Goal: Task Accomplishment & Management: Manage account settings

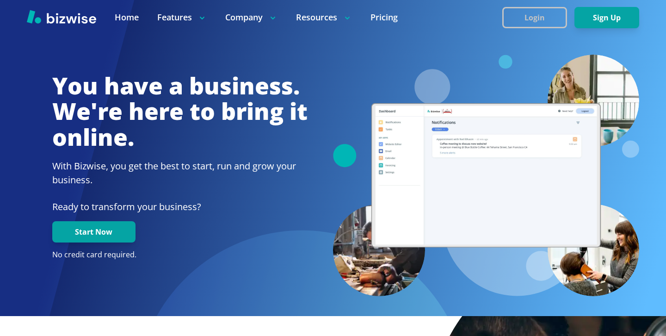
click at [552, 10] on button "Login" at bounding box center [534, 17] width 65 height 21
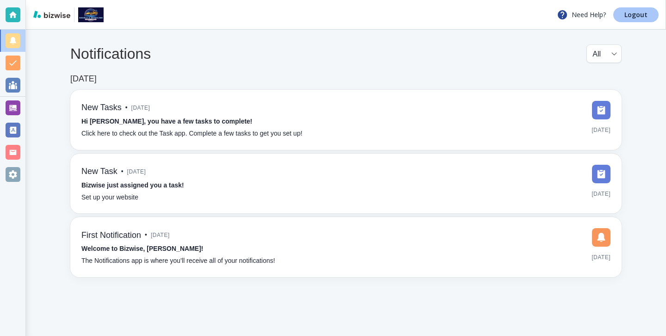
click at [640, 16] on p "Logout" at bounding box center [636, 15] width 23 height 6
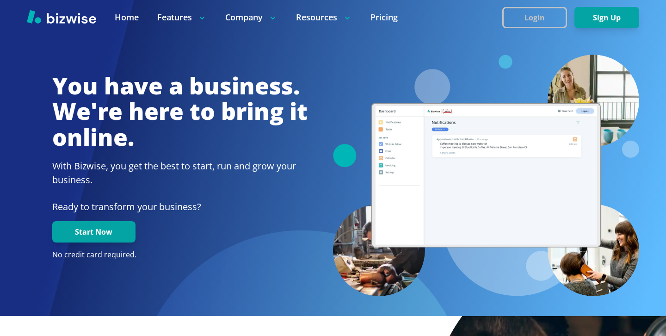
click at [518, 17] on button "Login" at bounding box center [534, 17] width 65 height 21
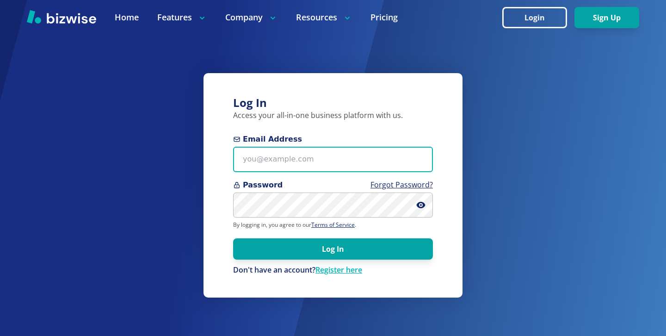
click at [348, 155] on input "Email Address" at bounding box center [333, 159] width 200 height 25
paste input "michael@lonestardot.com"
type input "michael@lonestardot.com"
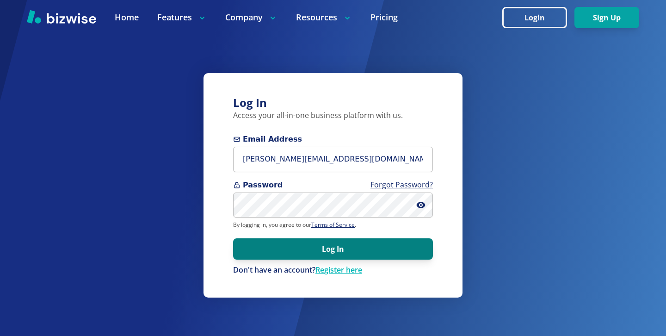
click at [250, 249] on button "Log In" at bounding box center [333, 248] width 200 height 21
